Goal: Task Accomplishment & Management: Use online tool/utility

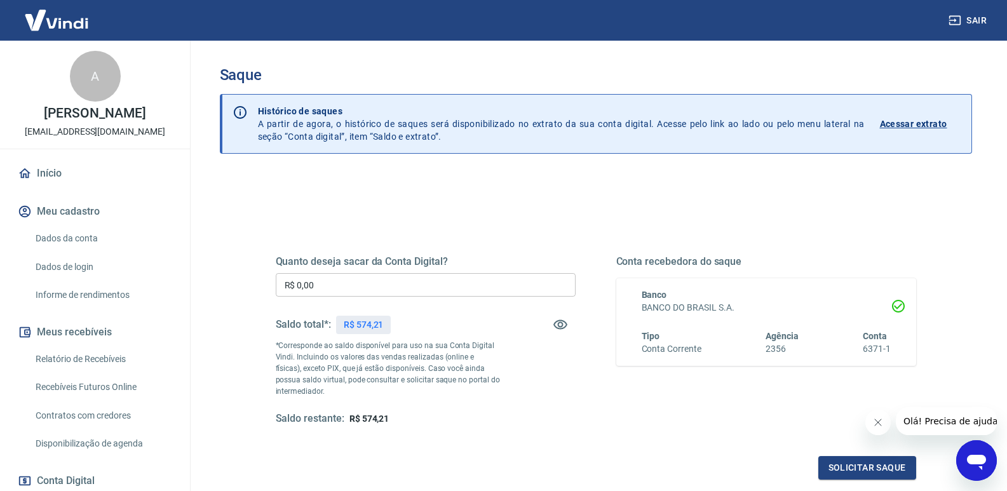
click at [341, 283] on input "R$ 0,00" at bounding box center [426, 285] width 300 height 24
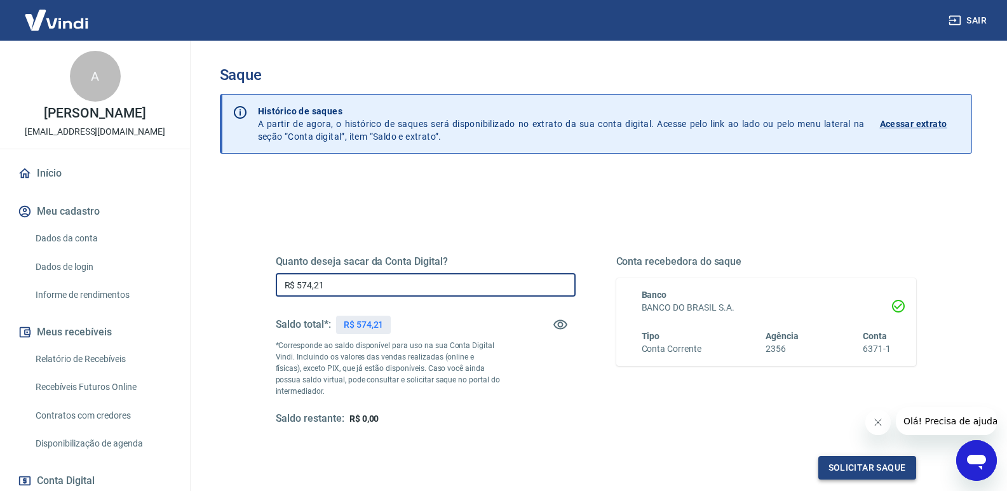
type input "R$ 574,21"
click at [906, 470] on button "Solicitar saque" at bounding box center [868, 468] width 98 height 24
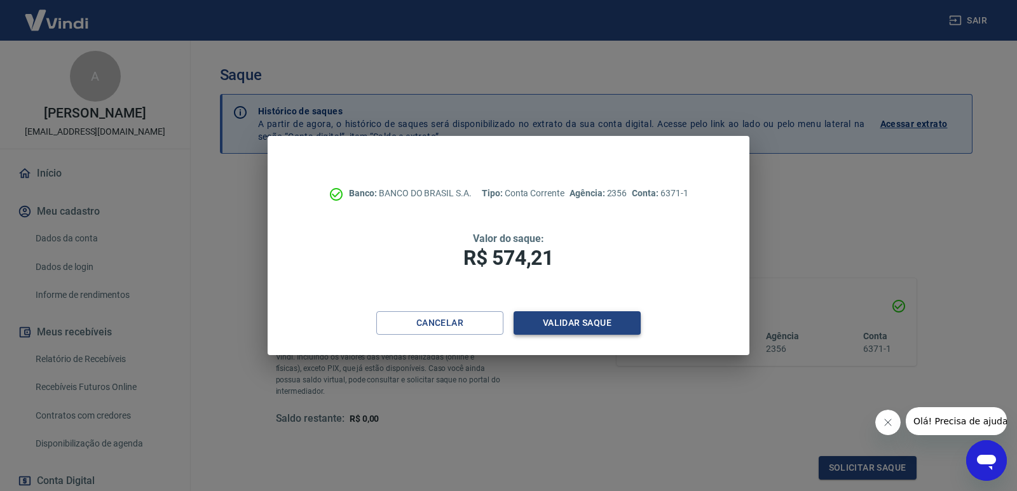
click at [547, 327] on button "Validar saque" at bounding box center [577, 323] width 127 height 24
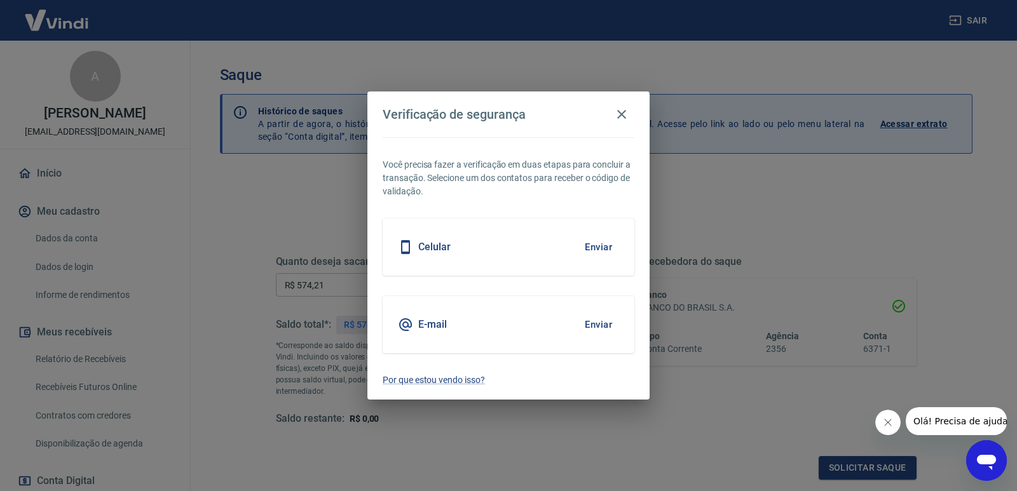
click at [441, 326] on h5 "E-mail" at bounding box center [432, 324] width 29 height 13
click at [608, 324] on button "Enviar" at bounding box center [598, 324] width 41 height 27
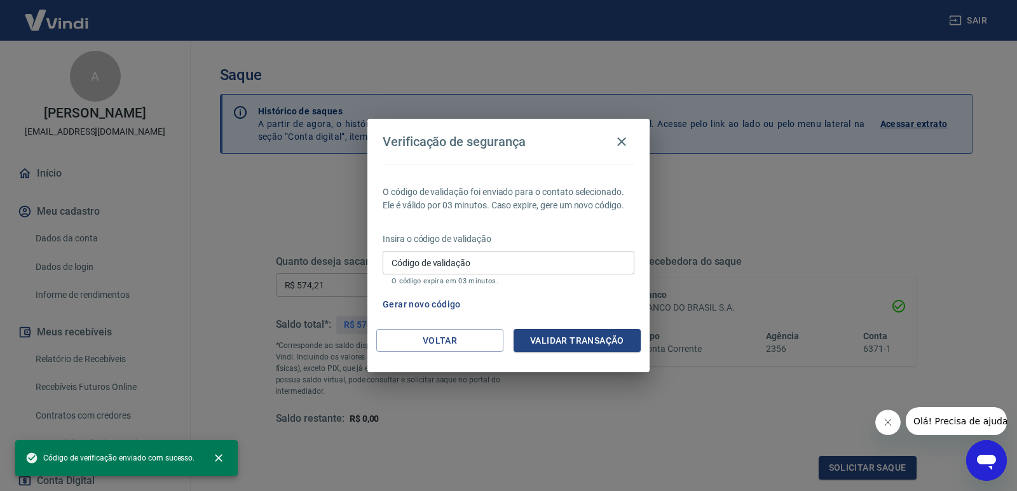
click at [536, 264] on input "Código de validação" at bounding box center [509, 263] width 252 height 24
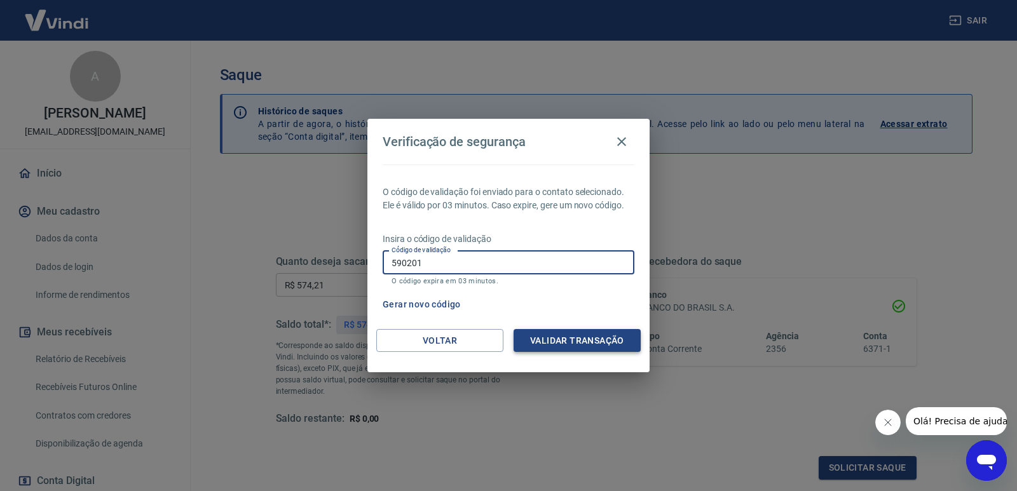
type input "590201"
click at [550, 337] on button "Validar transação" at bounding box center [577, 341] width 127 height 24
